Goal: Task Accomplishment & Management: Manage account settings

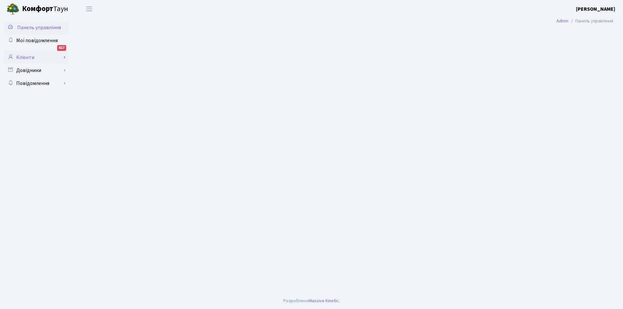
click at [27, 56] on link "Клієнти" at bounding box center [35, 57] width 65 height 13
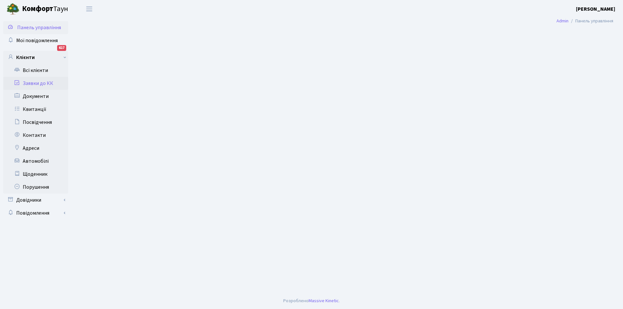
click at [41, 83] on link "Заявки до КК" at bounding box center [35, 83] width 65 height 13
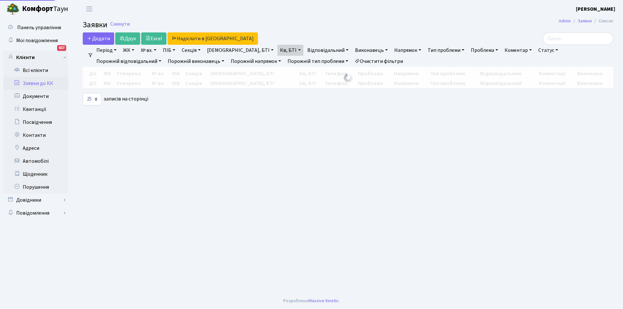
select select "25"
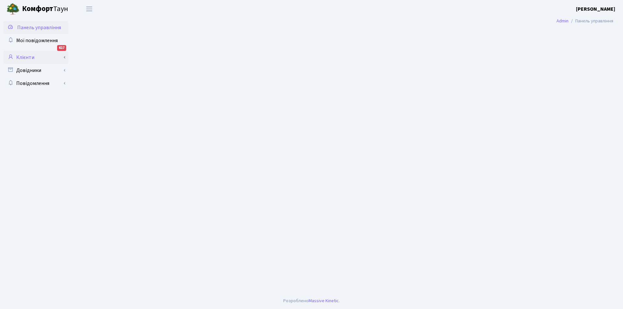
click at [27, 56] on link "Клієнти" at bounding box center [35, 57] width 65 height 13
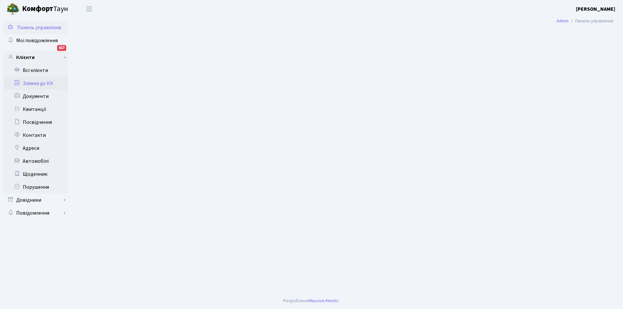
click at [43, 82] on link "Заявки до КК" at bounding box center [35, 83] width 65 height 13
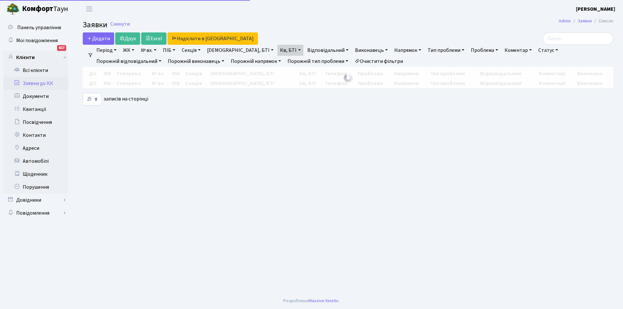
select select "25"
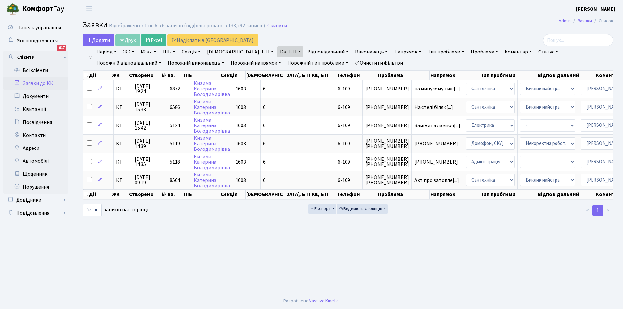
click at [352, 60] on link "Очистити фільтри" at bounding box center [379, 62] width 54 height 11
